Goal: Task Accomplishment & Management: Manage account settings

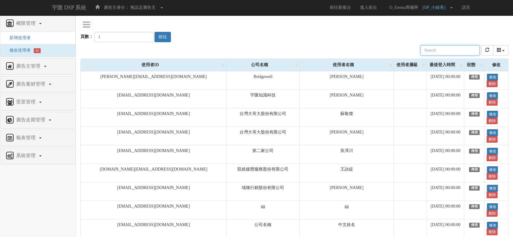
click at [462, 54] on input "text" at bounding box center [450, 50] width 59 height 10
type input "ㄍㄩ"
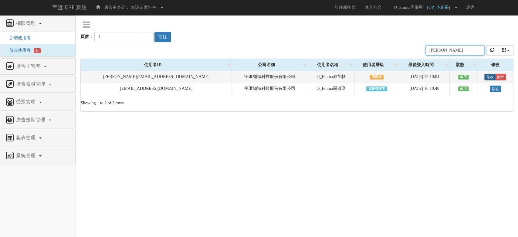
type input "emma"
click at [485, 76] on link "修改" at bounding box center [490, 77] width 11 height 7
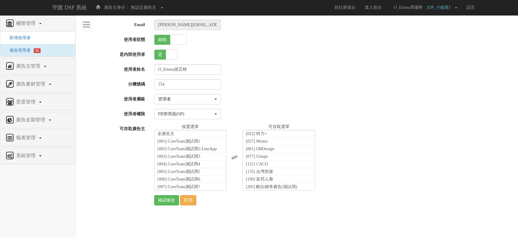
select select "Manager"
select select "16"
drag, startPoint x: 221, startPoint y: 1, endPoint x: 371, endPoint y: 86, distance: 172.8
click at [392, 85] on div "154" at bounding box center [334, 84] width 369 height 10
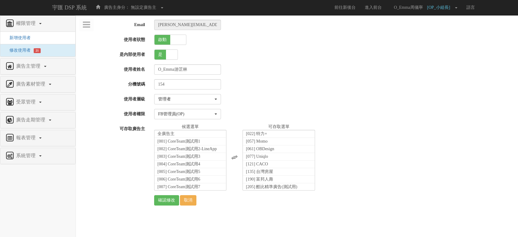
scroll to position [11516, 0]
click at [205, 220] on li "[1629] 親子天下" at bounding box center [191, 224] width 72 height 8
click at [188, 210] on span "[1711] 佐羅力電子書" at bounding box center [177, 212] width 38 height 5
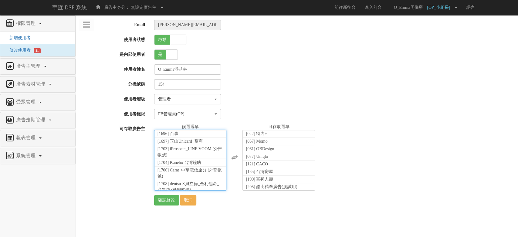
scroll to position [131, 0]
click at [173, 198] on input "確認修改" at bounding box center [166, 200] width 25 height 10
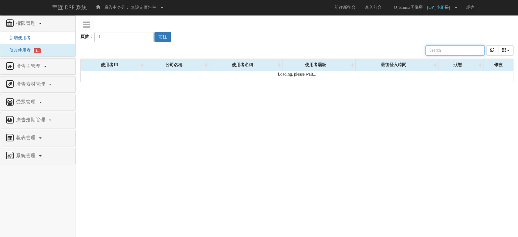
click at [438, 49] on input "text" at bounding box center [455, 50] width 59 height 10
type input "ㄛ"
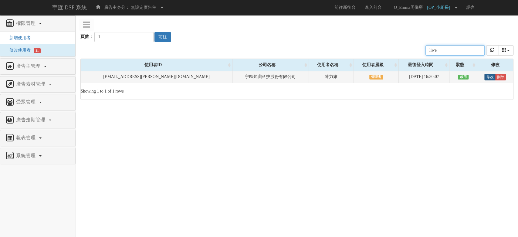
type input "liwe"
click at [485, 76] on link "修改" at bounding box center [490, 77] width 11 height 7
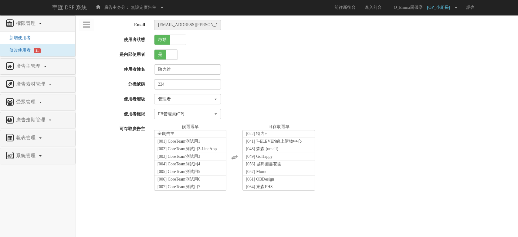
select select "Manager"
select select "16"
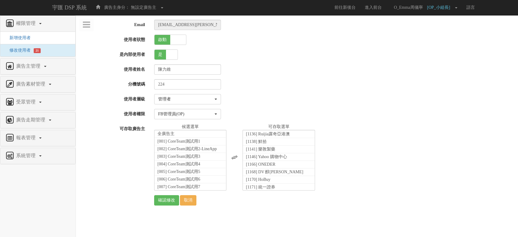
scroll to position [10068, 0]
click at [208, 231] on li "[1493] Champion" at bounding box center [191, 235] width 72 height 8
click at [190, 234] on span "[1557] SEALY席伊麗" at bounding box center [177, 236] width 39 height 5
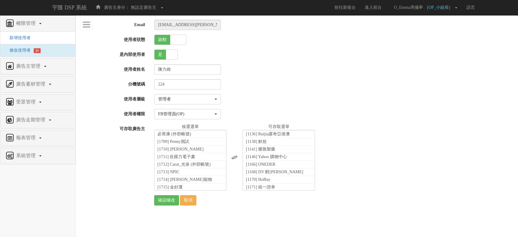
click at [187, 220] on li "[1720] 衛福部" at bounding box center [191, 224] width 72 height 8
click at [162, 198] on input "確認修改" at bounding box center [166, 200] width 25 height 10
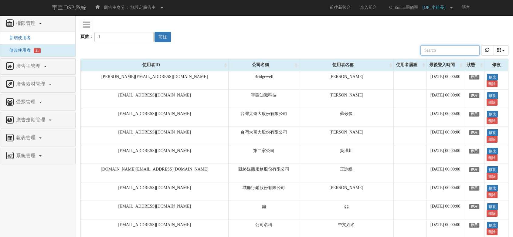
click at [464, 50] on input "text" at bounding box center [450, 50] width 59 height 10
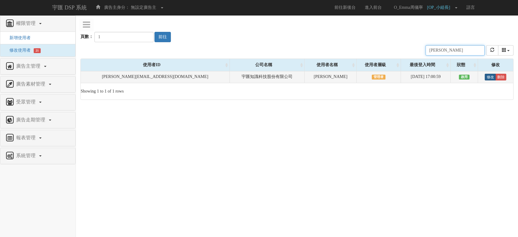
type input "[PERSON_NAME]"
click at [489, 77] on link "修改" at bounding box center [490, 77] width 11 height 7
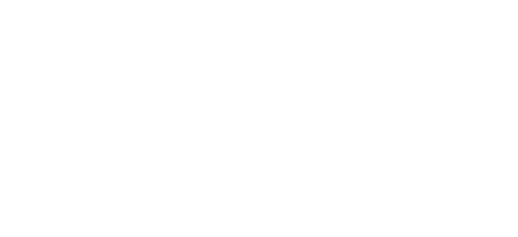
select select "Manager"
select select "16"
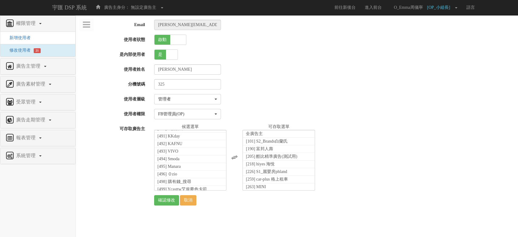
scroll to position [10216, 0]
click at [199, 220] on li "[1493] Champion" at bounding box center [191, 224] width 72 height 8
click at [182, 237] on span "[1596] mahoya" at bounding box center [171, 239] width 26 height 5
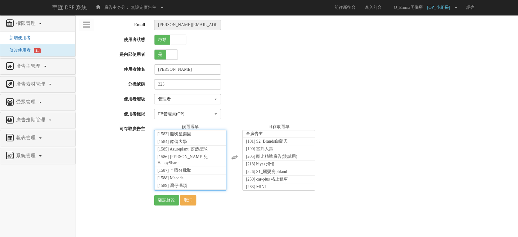
scroll to position [0, 0]
click at [174, 200] on input "確認修改" at bounding box center [166, 200] width 25 height 10
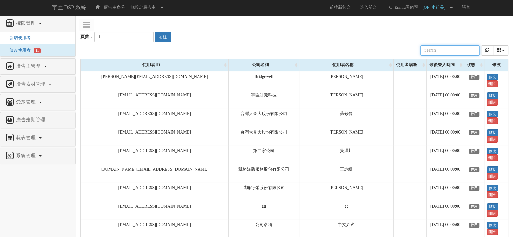
click at [436, 48] on input "text" at bounding box center [450, 50] width 59 height 10
type input "ㄇ"
type input "s"
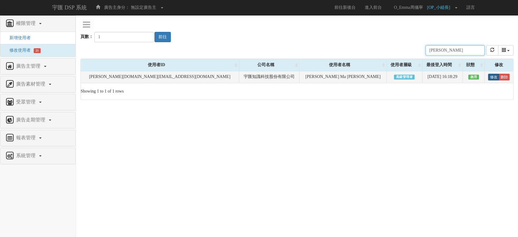
type input "dean"
click at [488, 78] on link "修改" at bounding box center [493, 77] width 11 height 7
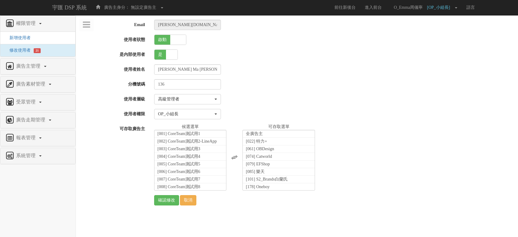
select select "SuperManager"
select select "52"
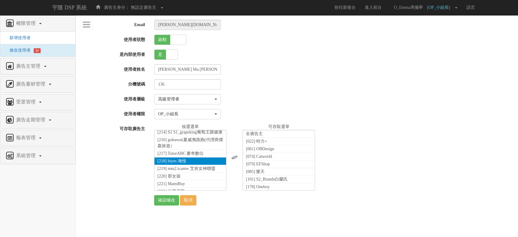
click at [203, 159] on li "[218] hiyes 海悅" at bounding box center [191, 162] width 72 height 8
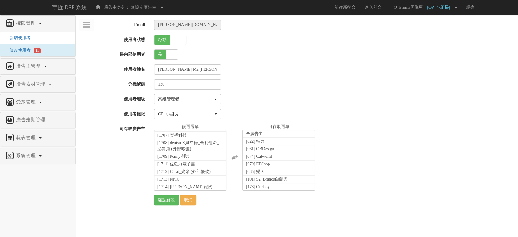
scroll to position [10059, 0]
click at [200, 199] on li "[1716] Brita" at bounding box center [191, 203] width 72 height 8
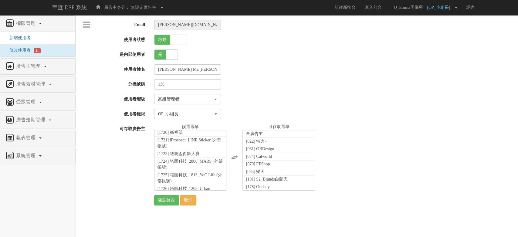
click at [192, 200] on span "[1727] 歐米綠手工皂" at bounding box center [177, 202] width 38 height 5
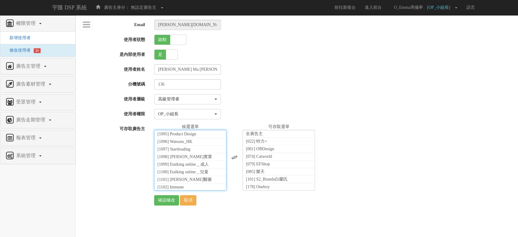
click at [206, 199] on li "[1104] 國泰產險" at bounding box center [191, 203] width 72 height 8
click at [161, 199] on input "確認修改" at bounding box center [166, 200] width 25 height 10
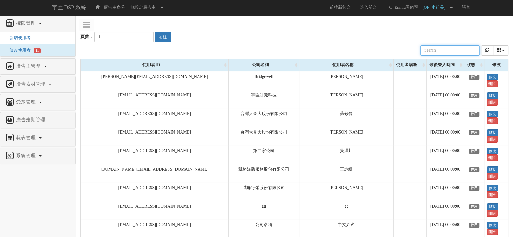
click at [435, 49] on input "text" at bounding box center [450, 50] width 59 height 10
type input "ㄎ"
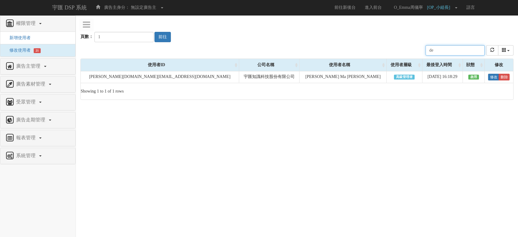
type input "d"
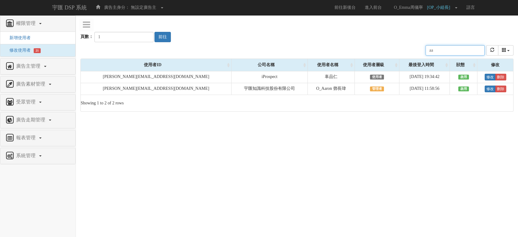
type input "a"
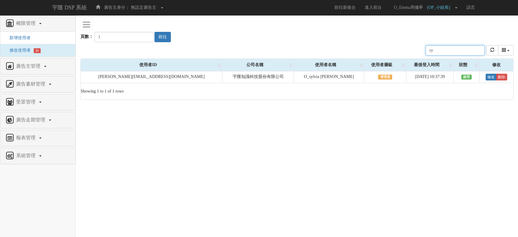
type input "s"
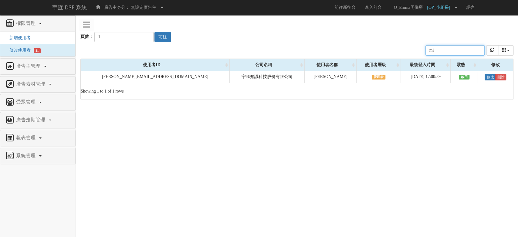
type input "m"
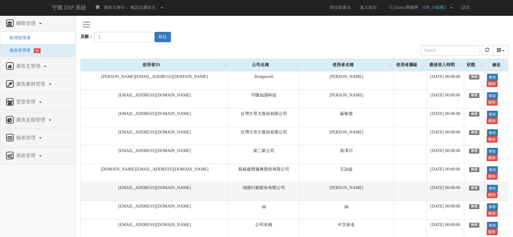
click at [111, 182] on td "[EMAIL_ADDRESS][DOMAIN_NAME]" at bounding box center [155, 191] width 148 height 19
drag, startPoint x: 118, startPoint y: 148, endPoint x: 108, endPoint y: 147, distance: 9.2
click at [108, 182] on td "[EMAIL_ADDRESS][DOMAIN_NAME]" at bounding box center [155, 191] width 148 height 19
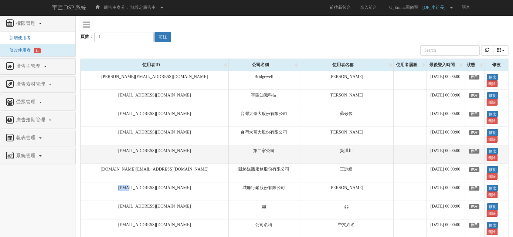
copy td "maik"
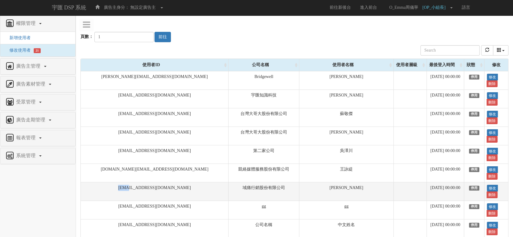
click at [175, 182] on td "[EMAIL_ADDRESS][DOMAIN_NAME]" at bounding box center [155, 191] width 148 height 19
drag, startPoint x: 169, startPoint y: 148, endPoint x: 107, endPoint y: 149, distance: 61.4
click at [107, 182] on td "[EMAIL_ADDRESS][DOMAIN_NAME]" at bounding box center [155, 191] width 148 height 19
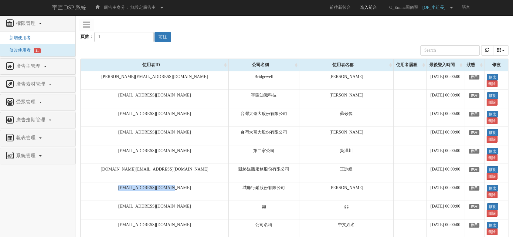
copy td "[EMAIL_ADDRESS][DOMAIN_NAME]"
click at [225, 37] on div "頁數： 1 前往" at bounding box center [294, 31] width 428 height 22
